Goal: Task Accomplishment & Management: Manage account settings

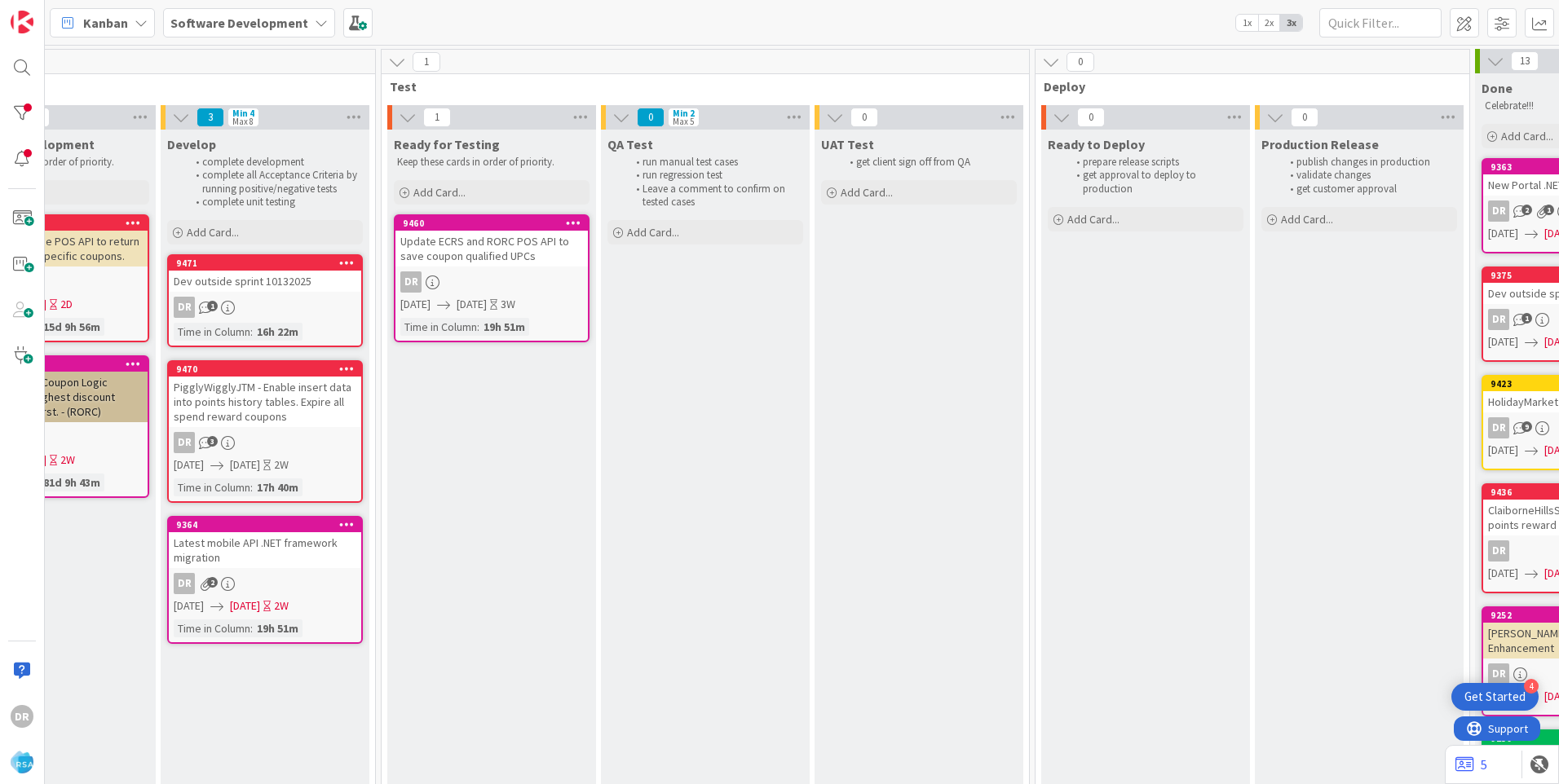
scroll to position [0, 2080]
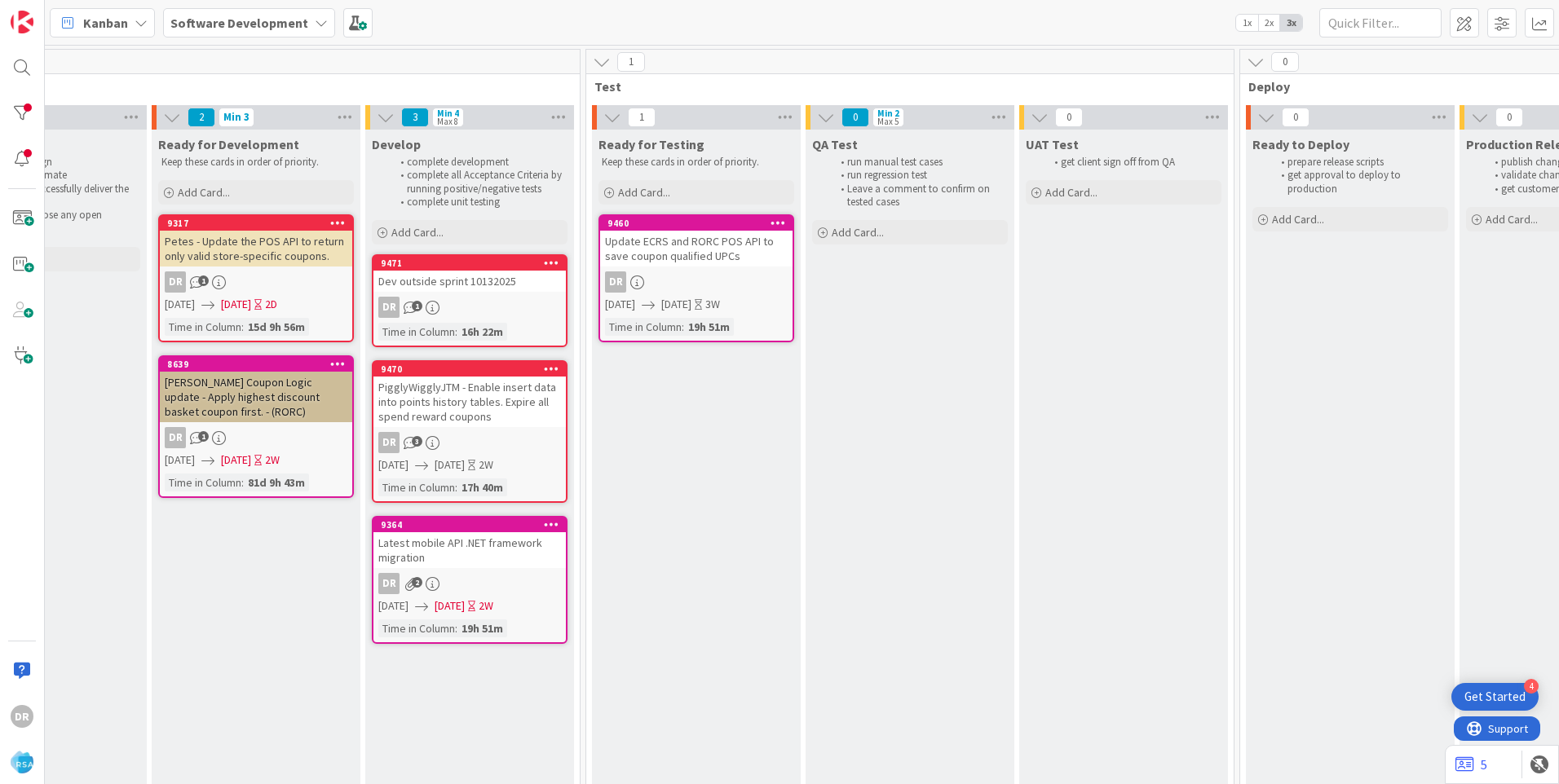
click at [465, 601] on span "[DATE]" at bounding box center [449, 605] width 30 height 17
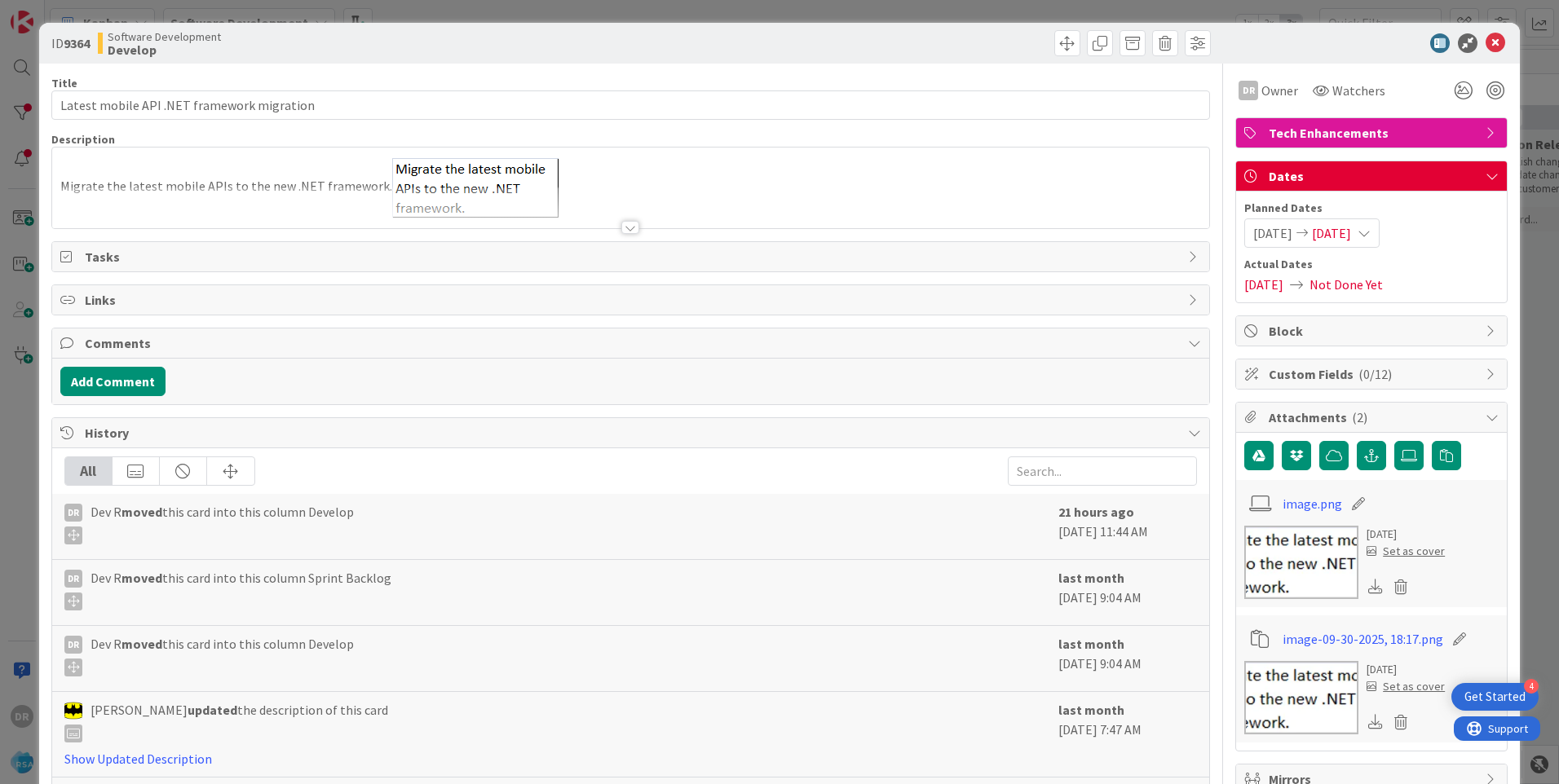
click at [1351, 235] on span "[DATE]" at bounding box center [1331, 233] width 39 height 19
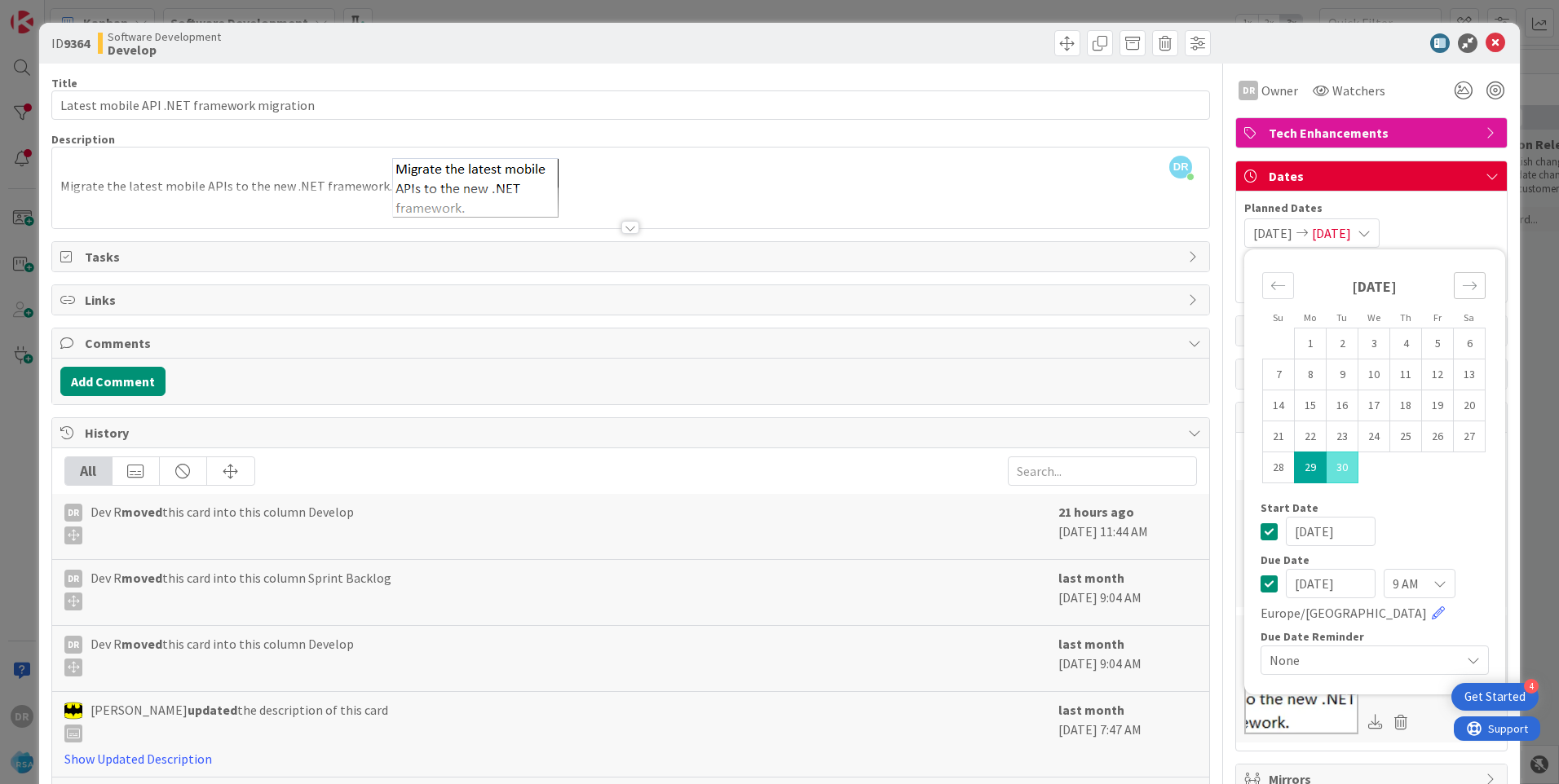
click at [1462, 284] on icon "Move forward to switch to the next month." at bounding box center [1470, 286] width 16 height 16
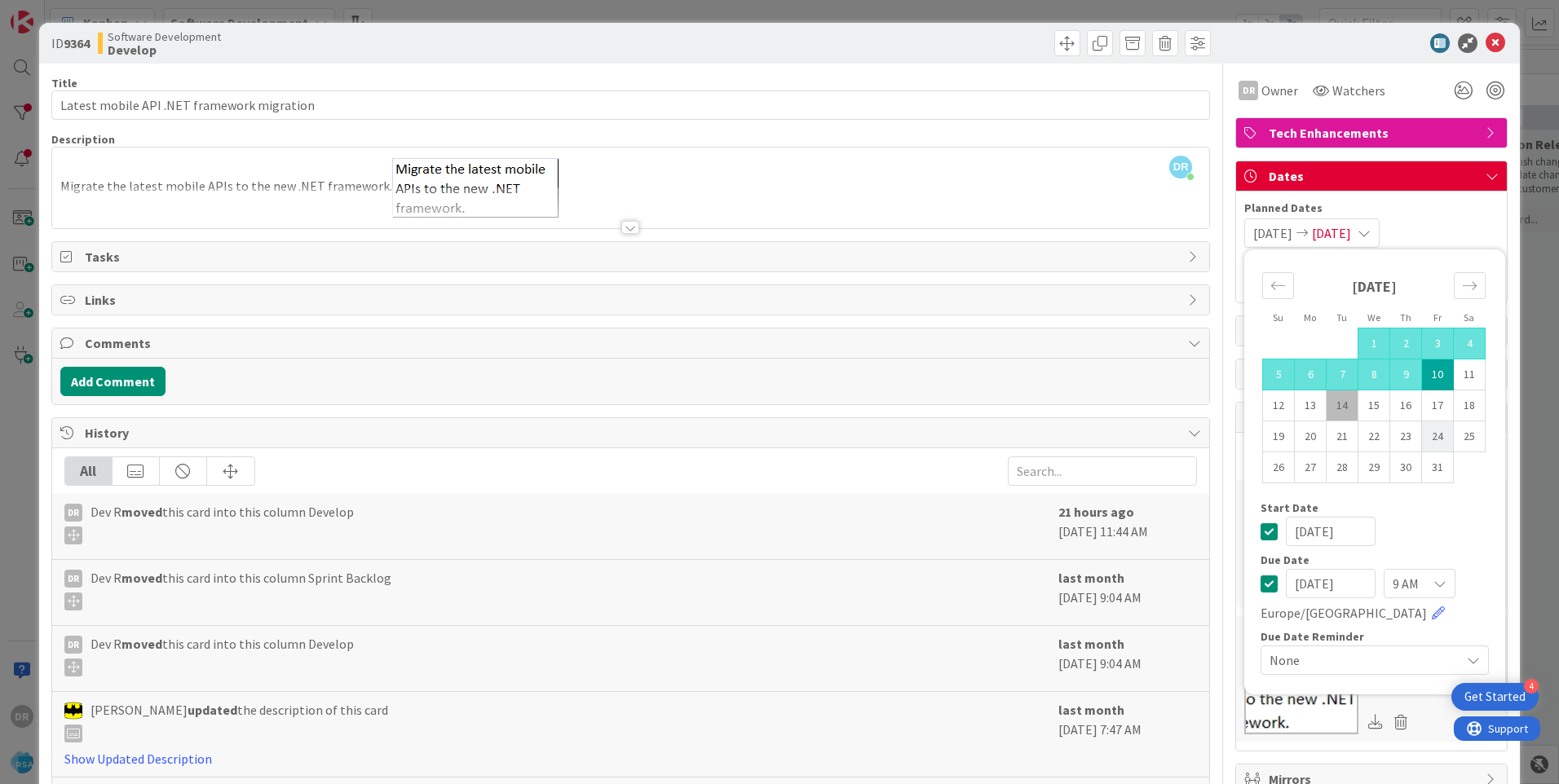
click at [1421, 430] on td "24" at bounding box center [1437, 437] width 32 height 31
type input "[DATE]"
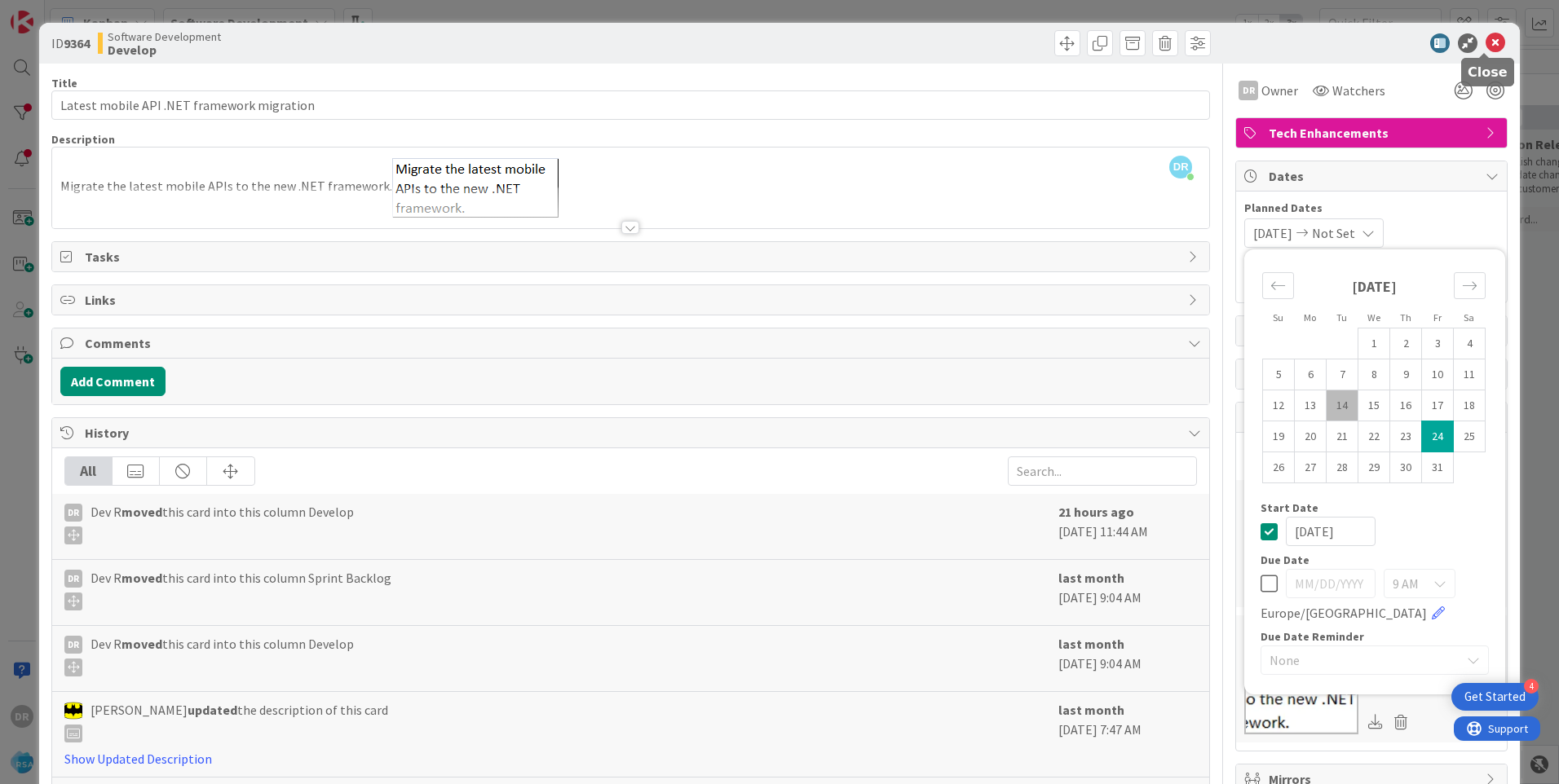
click at [1485, 44] on icon at bounding box center [1495, 43] width 19 height 19
